Goal: Task Accomplishment & Management: Manage account settings

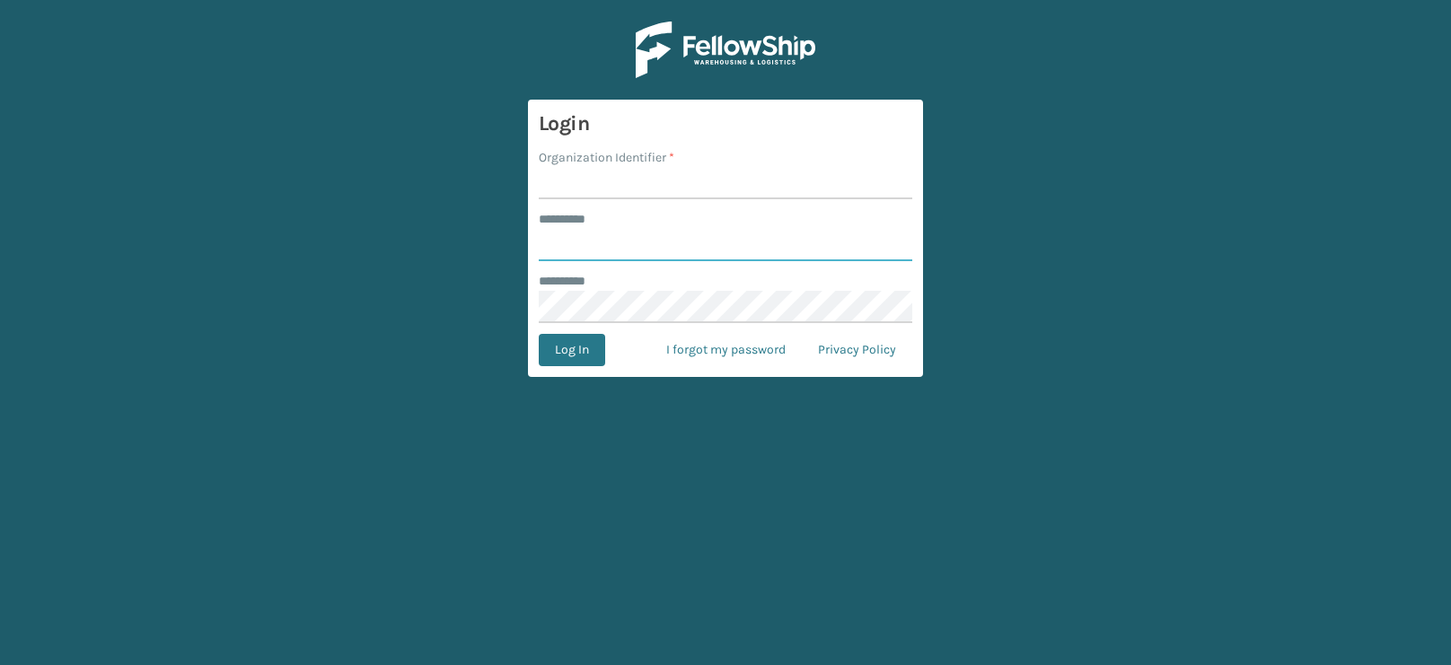
type input "**********"
type input "WindGap"
click at [575, 345] on button "Log In" at bounding box center [572, 350] width 66 height 32
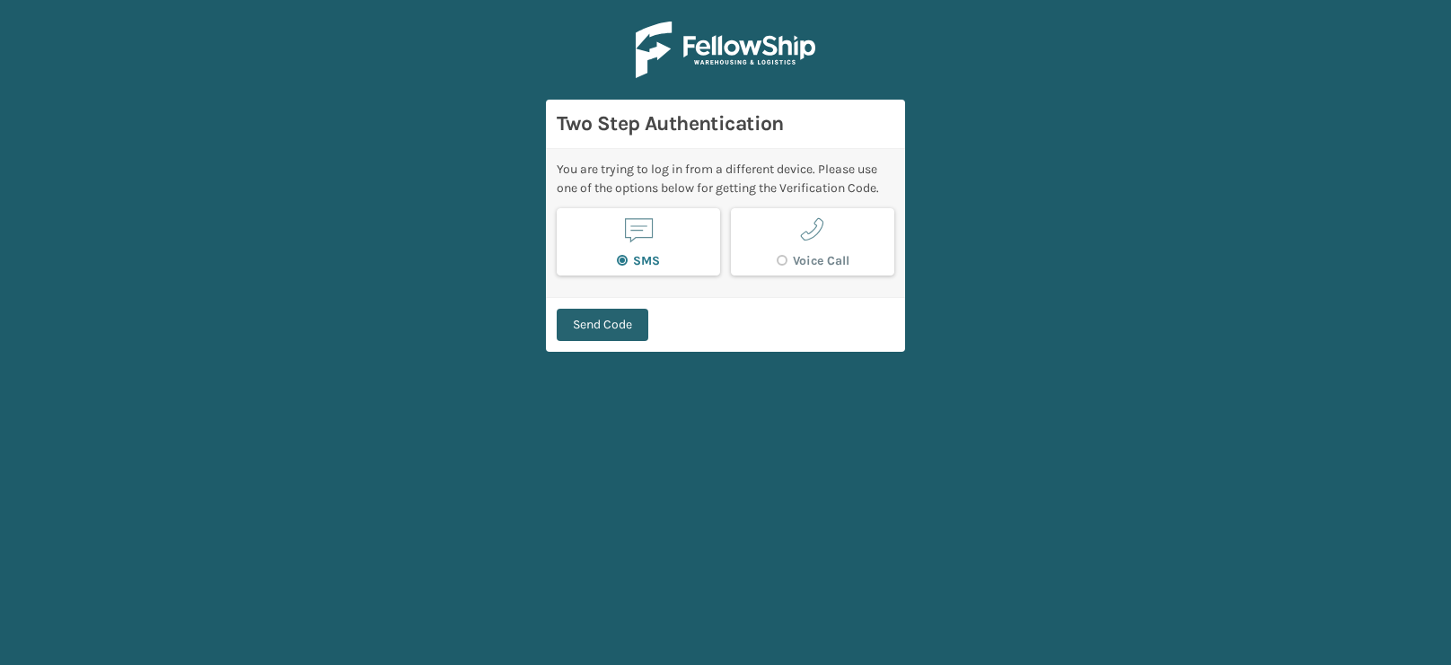
click at [598, 327] on button "Send Code" at bounding box center [603, 325] width 92 height 32
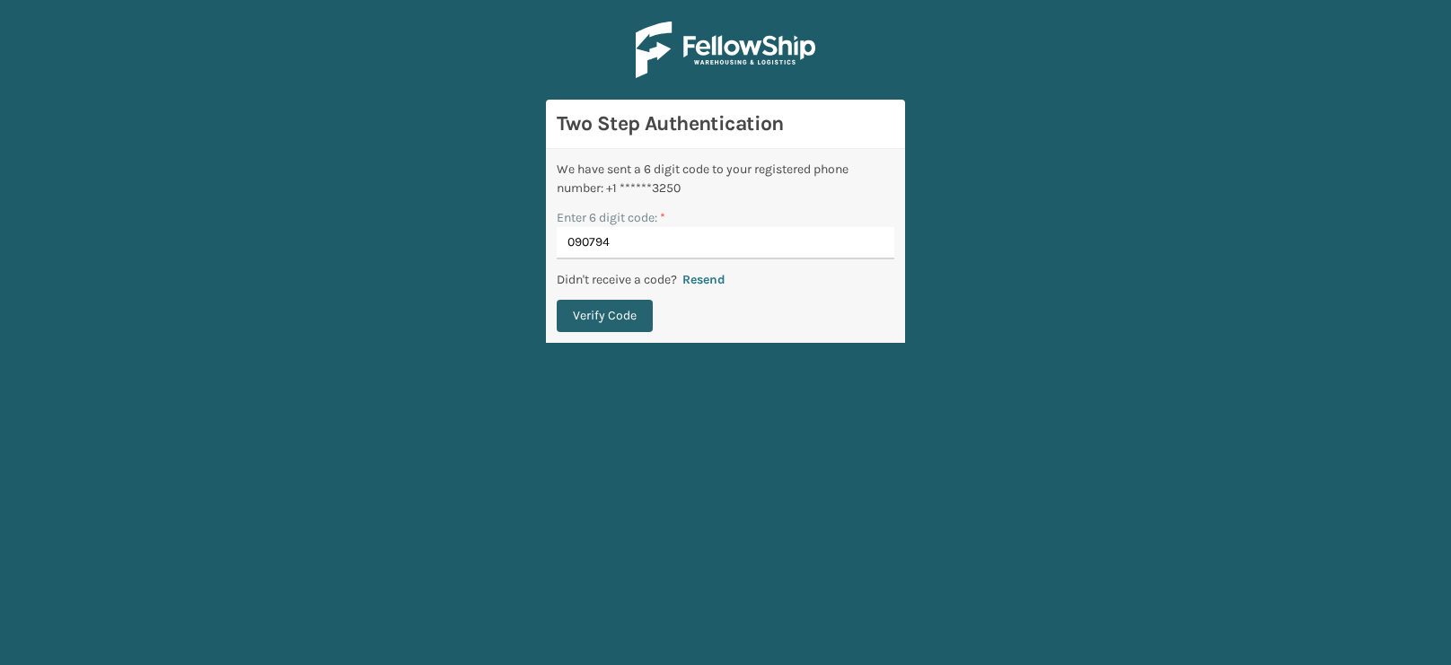
type input "090794"
click at [602, 319] on button "Verify Code" at bounding box center [605, 316] width 96 height 32
